Goal: Check status: Check status

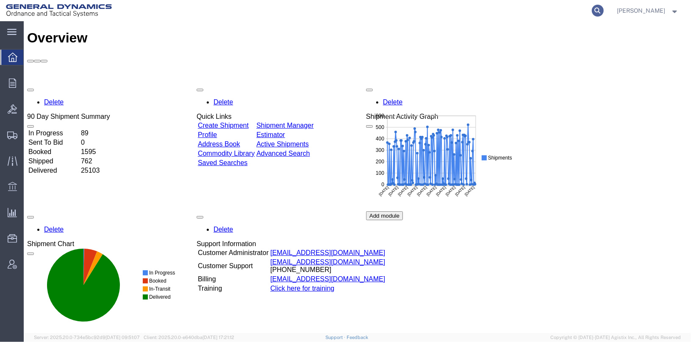
click at [604, 10] on icon at bounding box center [598, 11] width 12 height 12
type input "57079928"
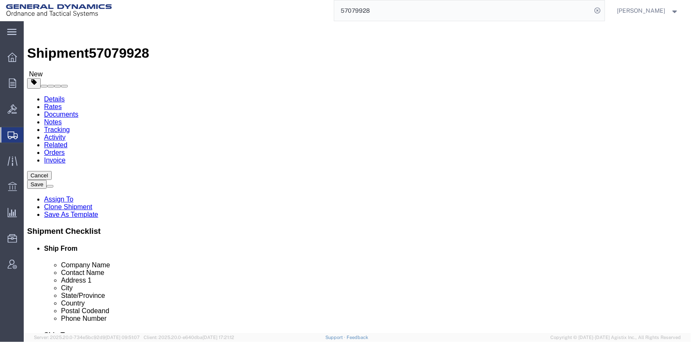
select select
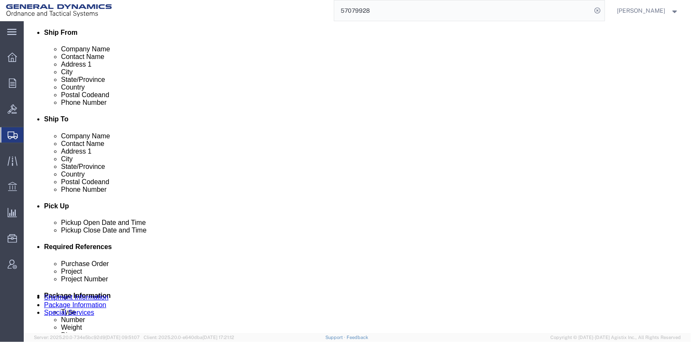
scroll to position [339, 0]
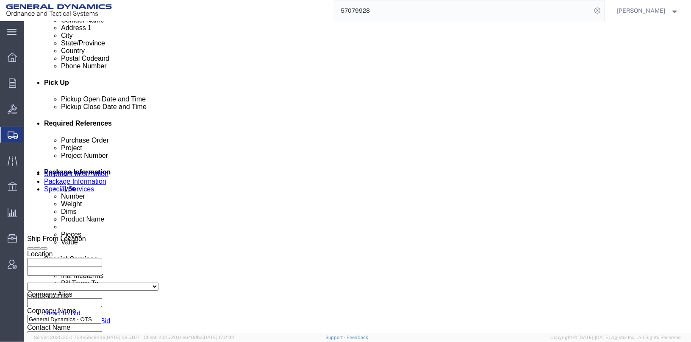
click icon
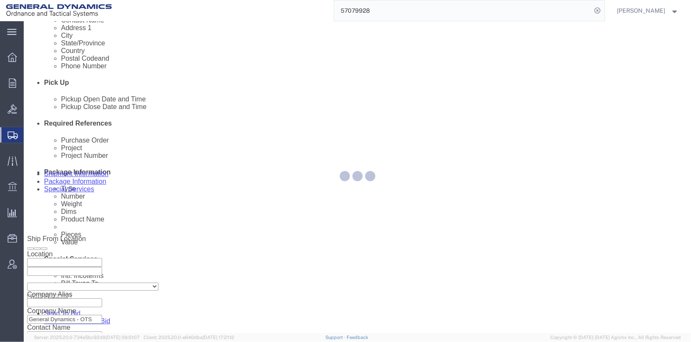
scroll to position [50, 0]
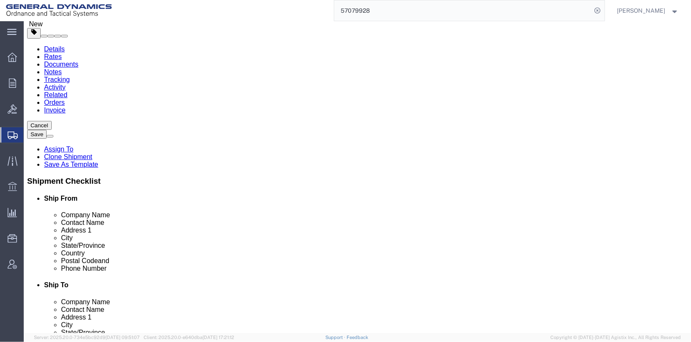
drag, startPoint x: 119, startPoint y: 167, endPoint x: 86, endPoint y: 170, distance: 34.0
click div "Weight 0.00 Select kgs lbs Ship. t°"
type input "572"
click div "Previous Continue"
click button "Continue"
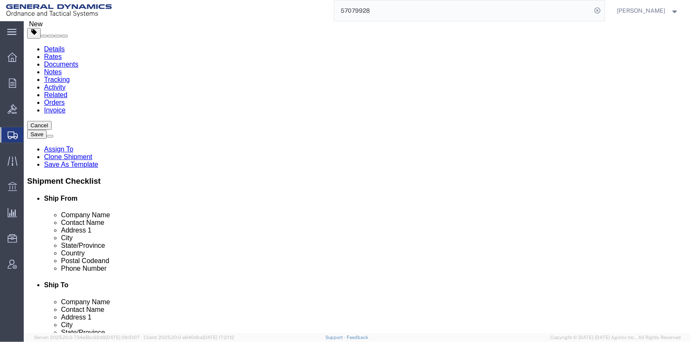
click button "Save"
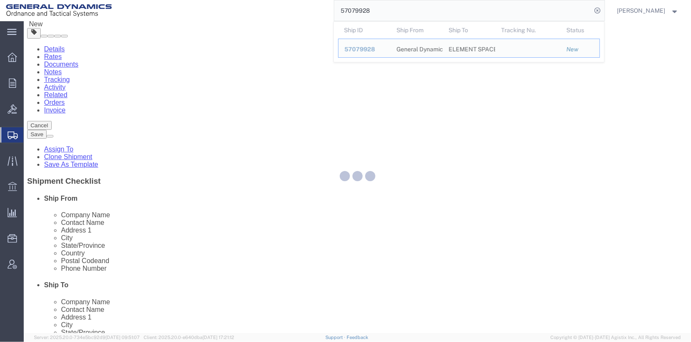
drag, startPoint x: 391, startPoint y: 9, endPoint x: 324, endPoint y: 10, distance: 66.5
click at [324, 10] on div "57079928 Ship ID Ship From Ship To Tracking Nu. Status Ship ID 57079928 Ship Fr…" at bounding box center [361, 10] width 487 height 21
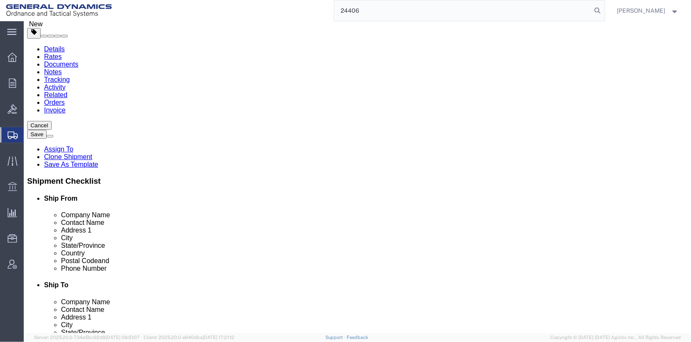
type input "24406"
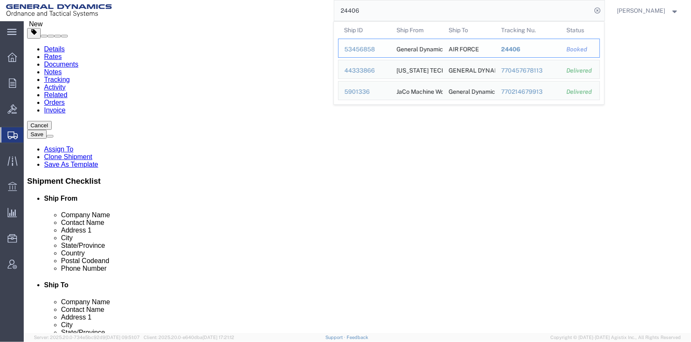
click at [367, 48] on div "53456858" at bounding box center [365, 49] width 40 height 9
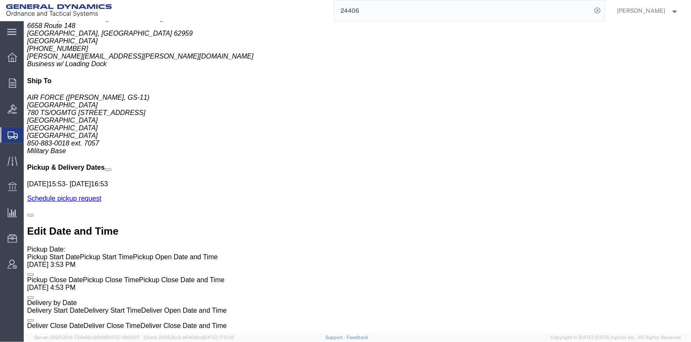
scroll to position [516, 0]
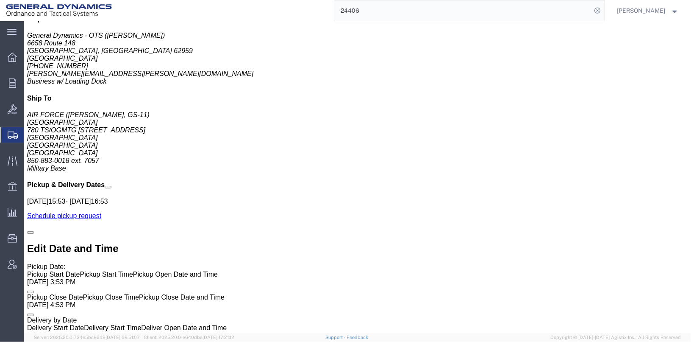
click b "[GEOGRAPHIC_DATA]"
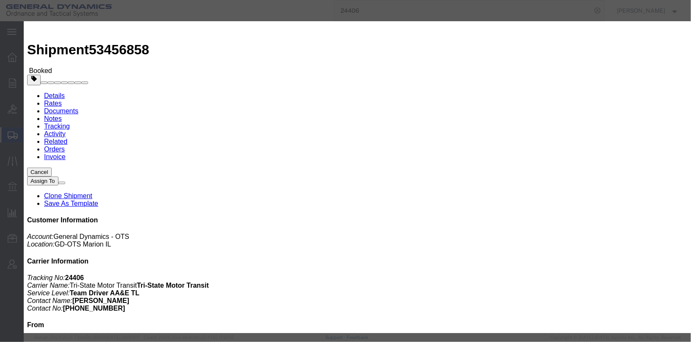
scroll to position [0, 0]
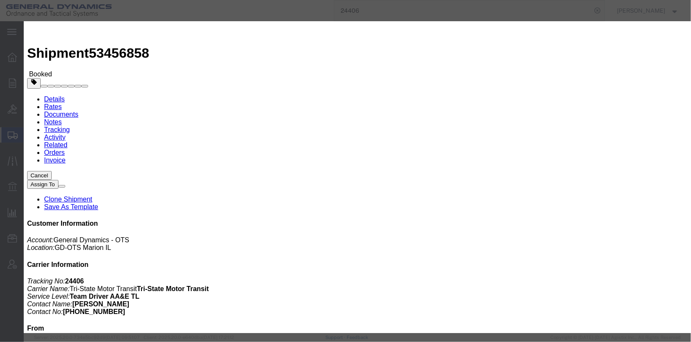
click button "button"
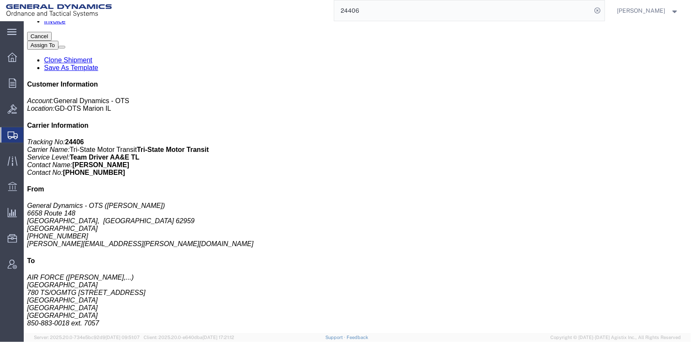
scroll to position [169, 0]
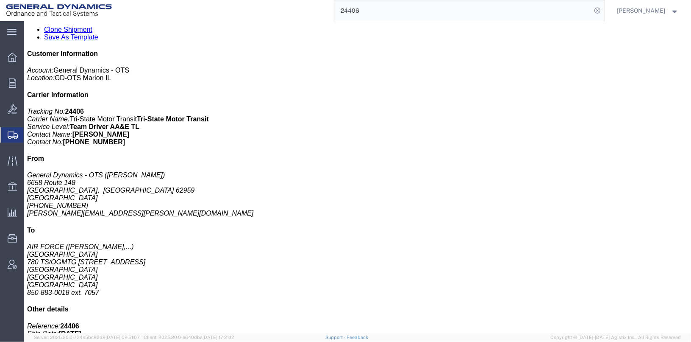
click div "30x173mm urban mix Pieces: 575.00 Each Total value: 100.00 USD Country of Origi…"
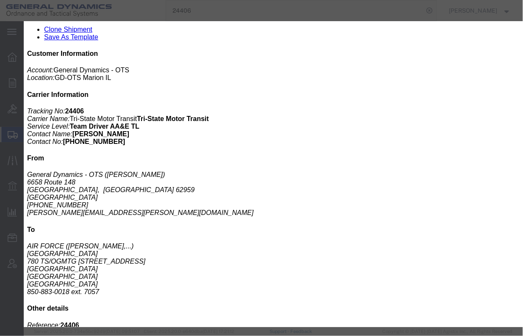
drag, startPoint x: 272, startPoint y: 26, endPoint x: 294, endPoint y: 105, distance: 81.4
click div
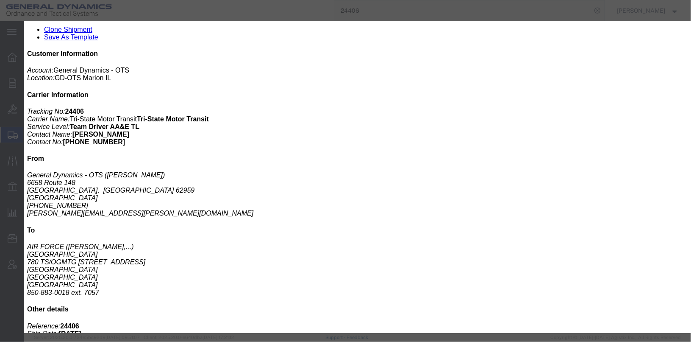
scroll to position [160, 0]
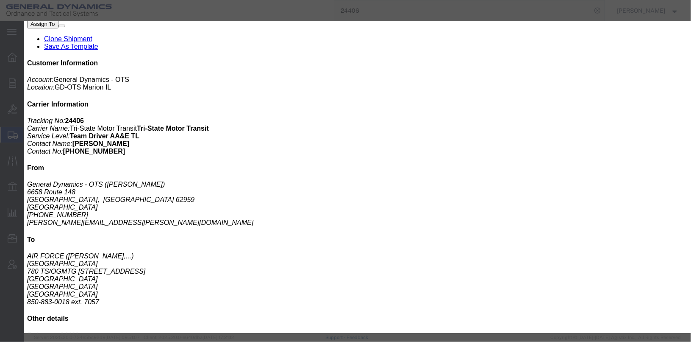
click icon "button"
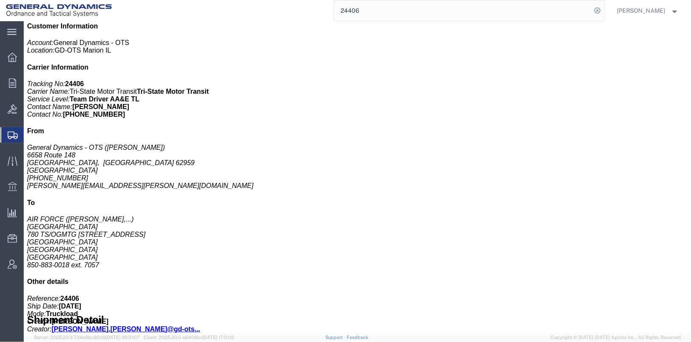
scroll to position [188, 0]
